Goal: Go to known website: Access a specific website the user already knows

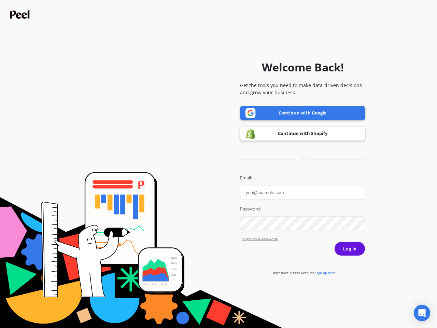
click at [422, 313] on icon "Open Intercom Messenger" at bounding box center [421, 312] width 7 height 8
